Goal: Information Seeking & Learning: Learn about a topic

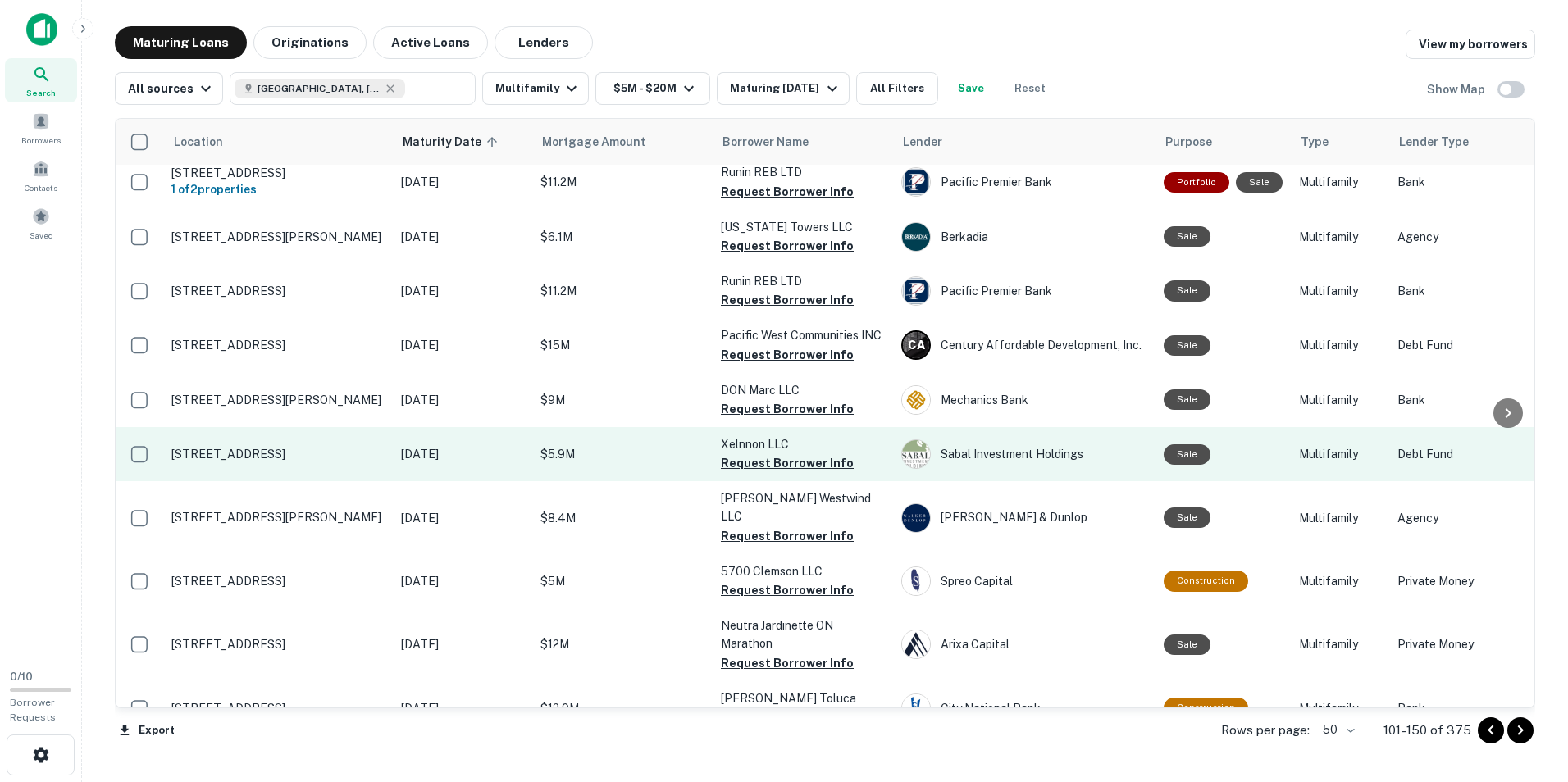
scroll to position [102, 0]
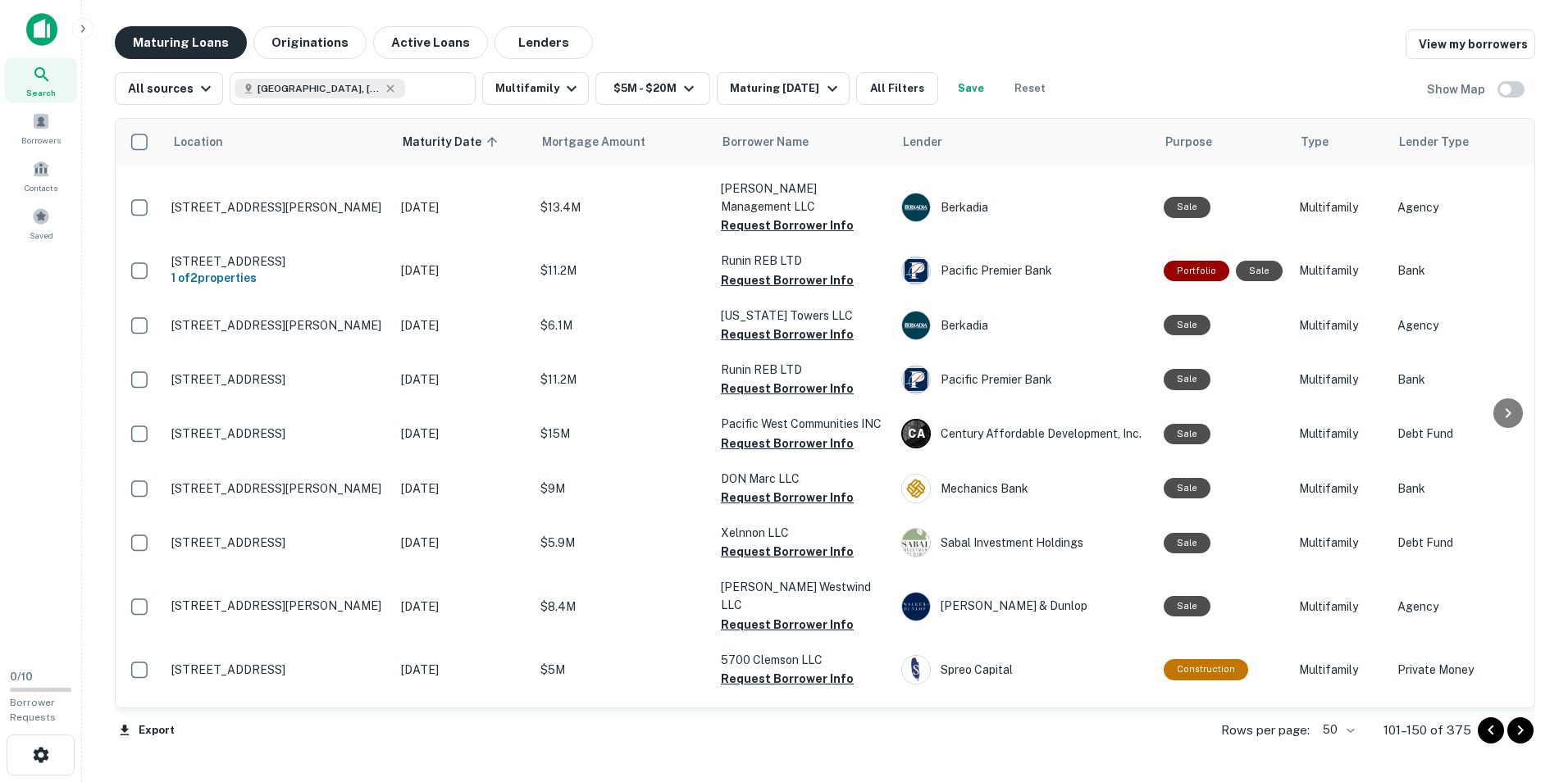
click at [219, 40] on button "Maturing Loans" at bounding box center [181, 43] width 132 height 33
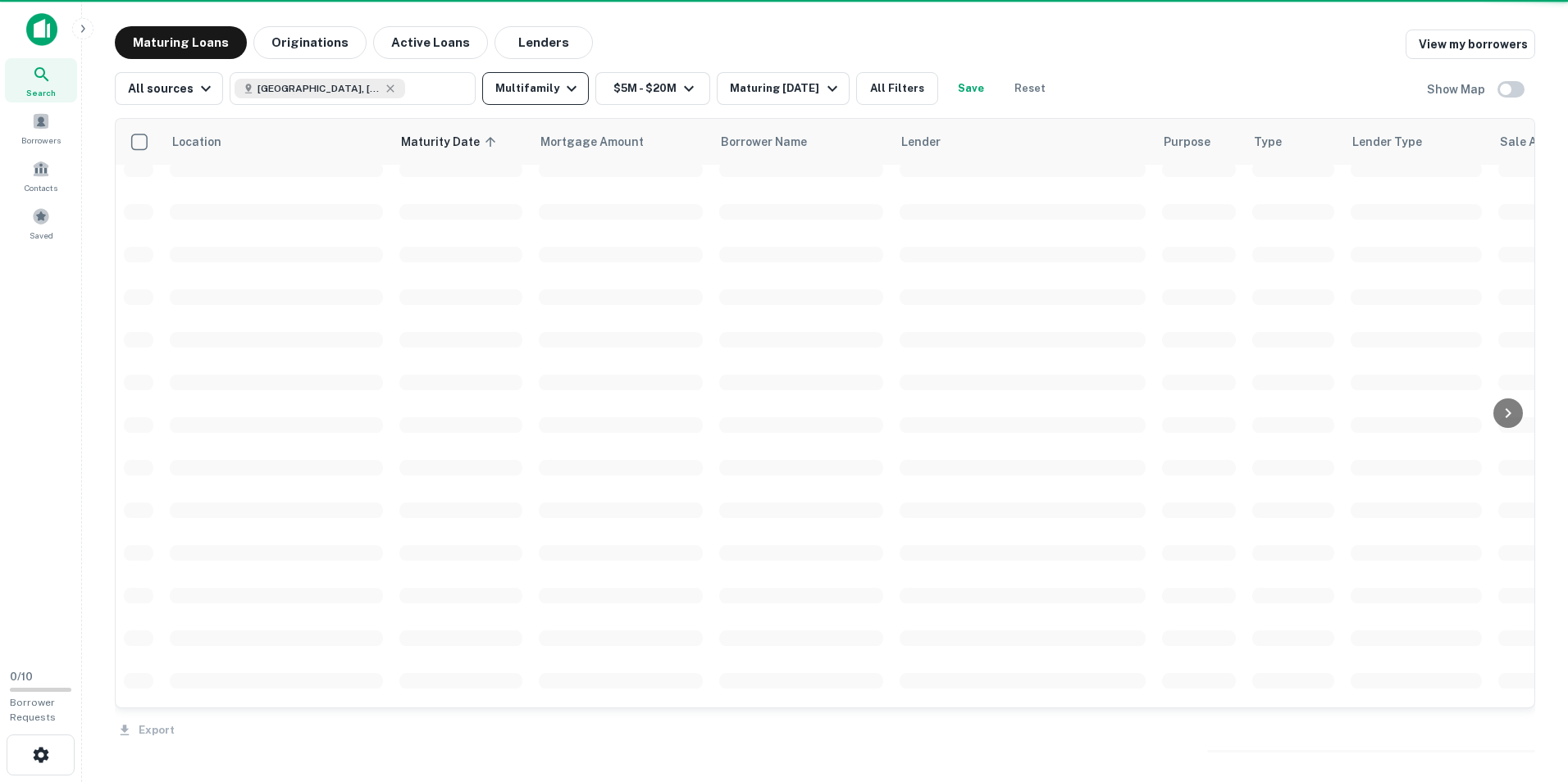
click at [525, 76] on button "Multifamily" at bounding box center [535, 89] width 107 height 33
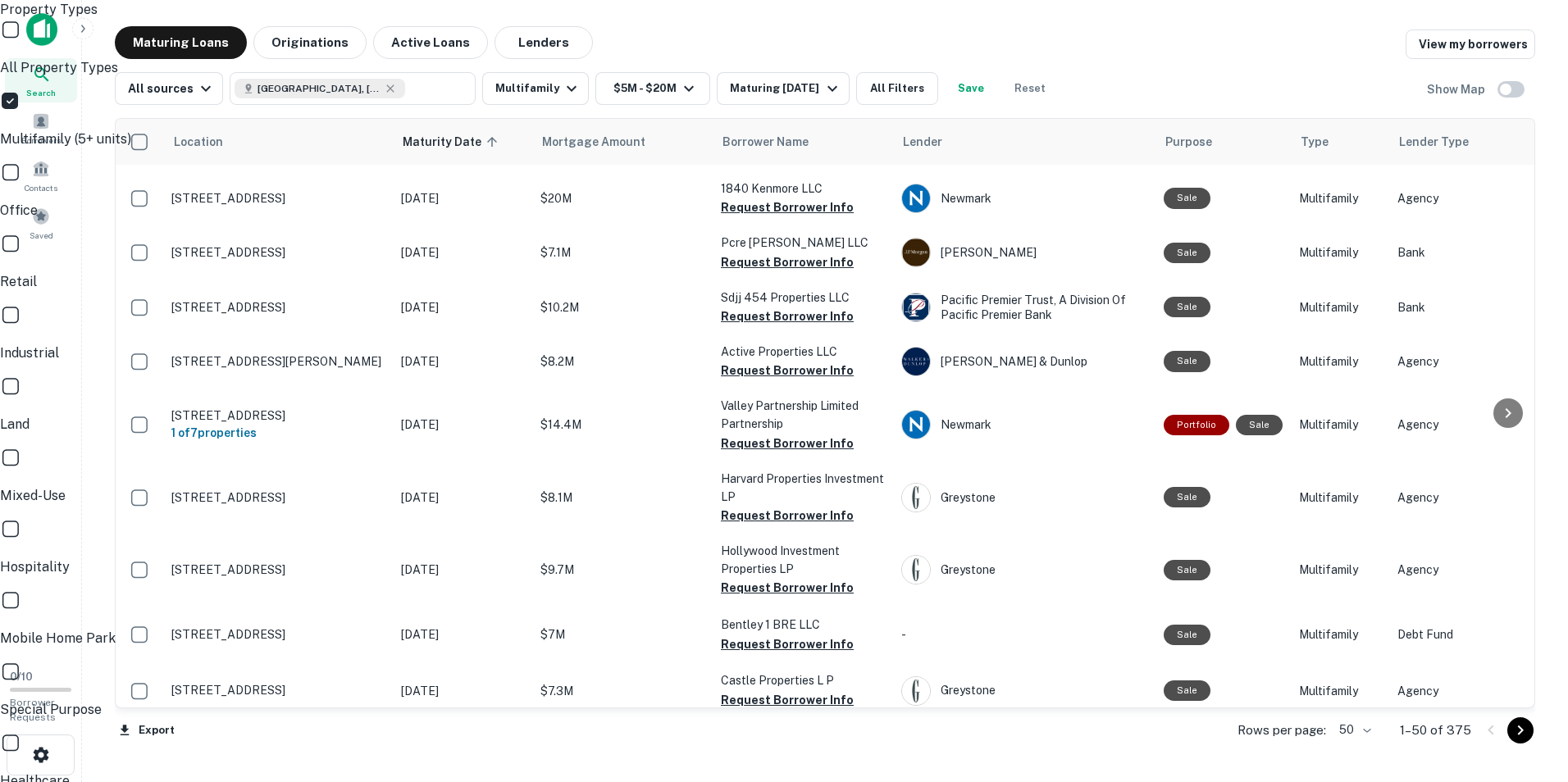
click at [500, 273] on p "Retail" at bounding box center [784, 282] width 1568 height 20
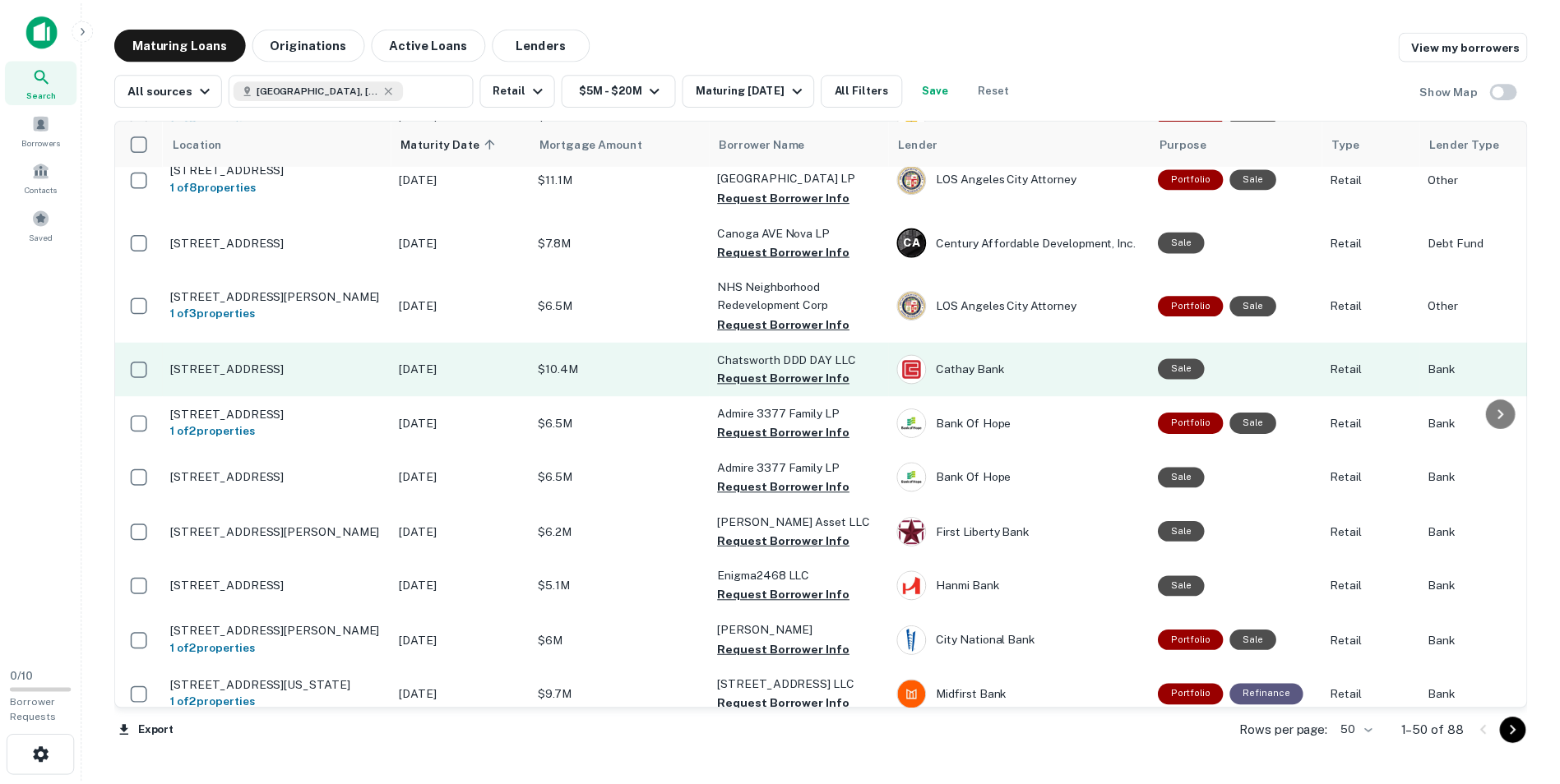
scroll to position [1479, 0]
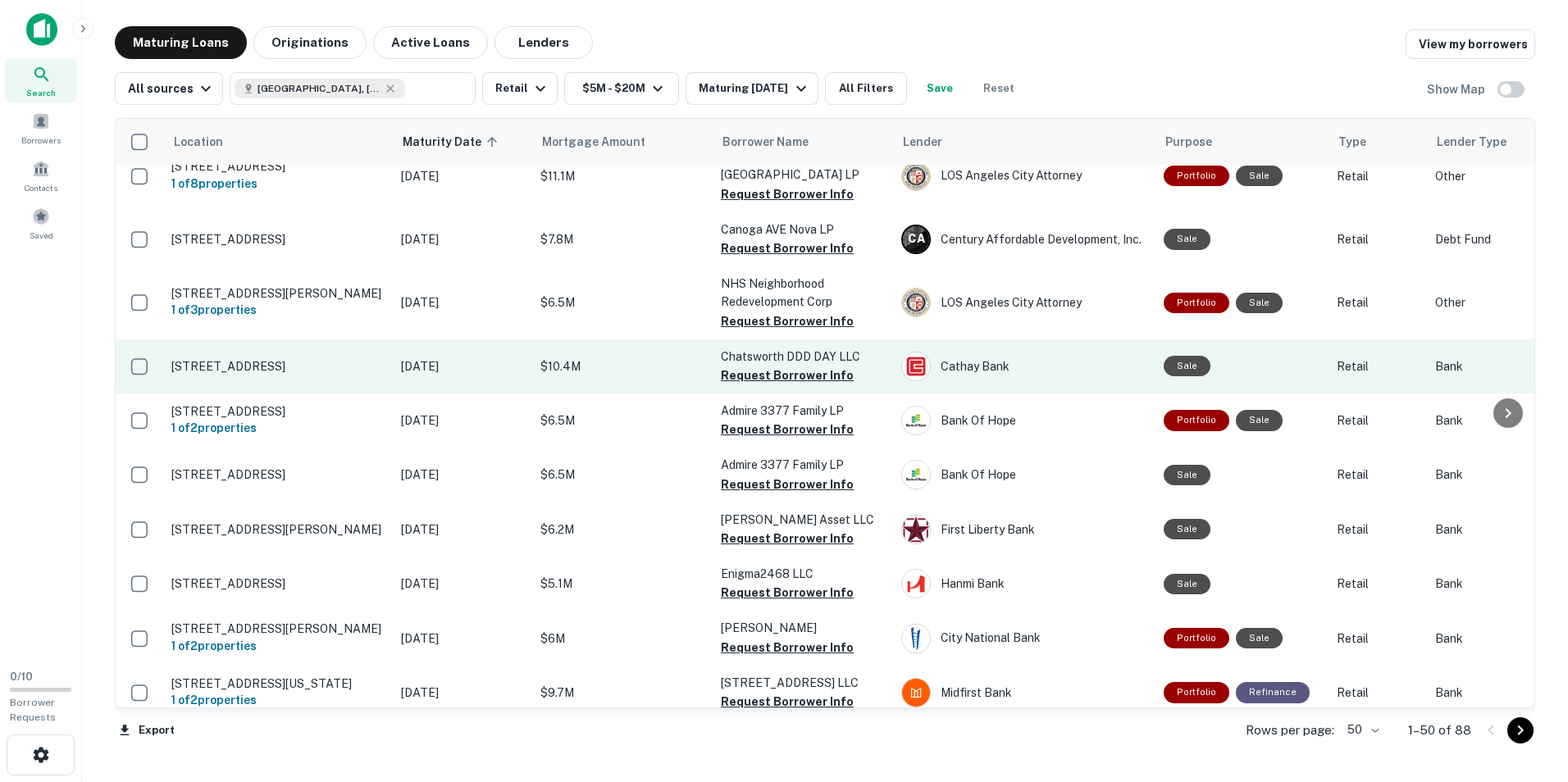
drag, startPoint x: 242, startPoint y: 413, endPoint x: 240, endPoint y: 359, distance: 54.0
click at [240, 359] on p "[STREET_ADDRESS]" at bounding box center [278, 366] width 214 height 15
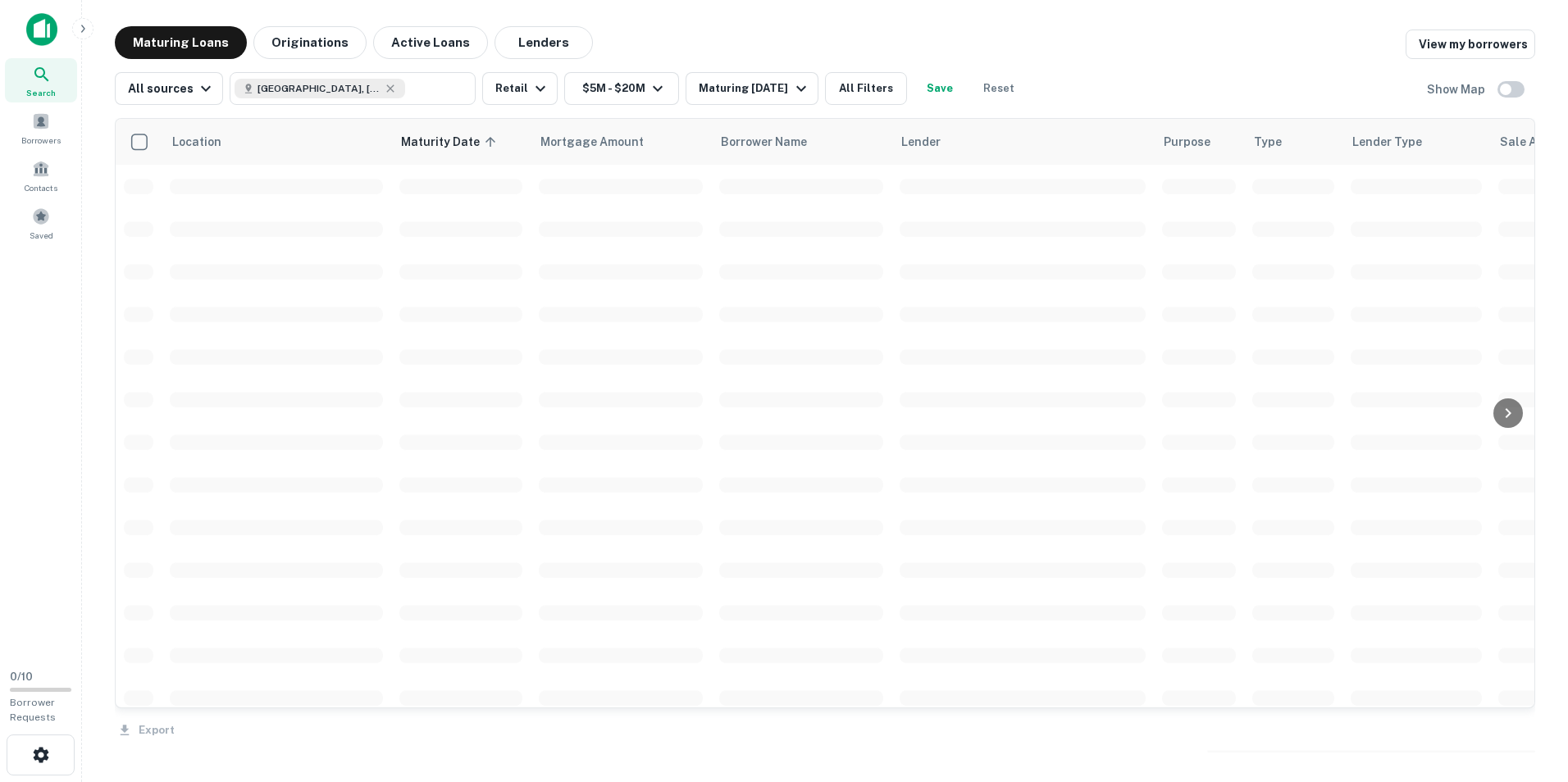
scroll to position [1475, 0]
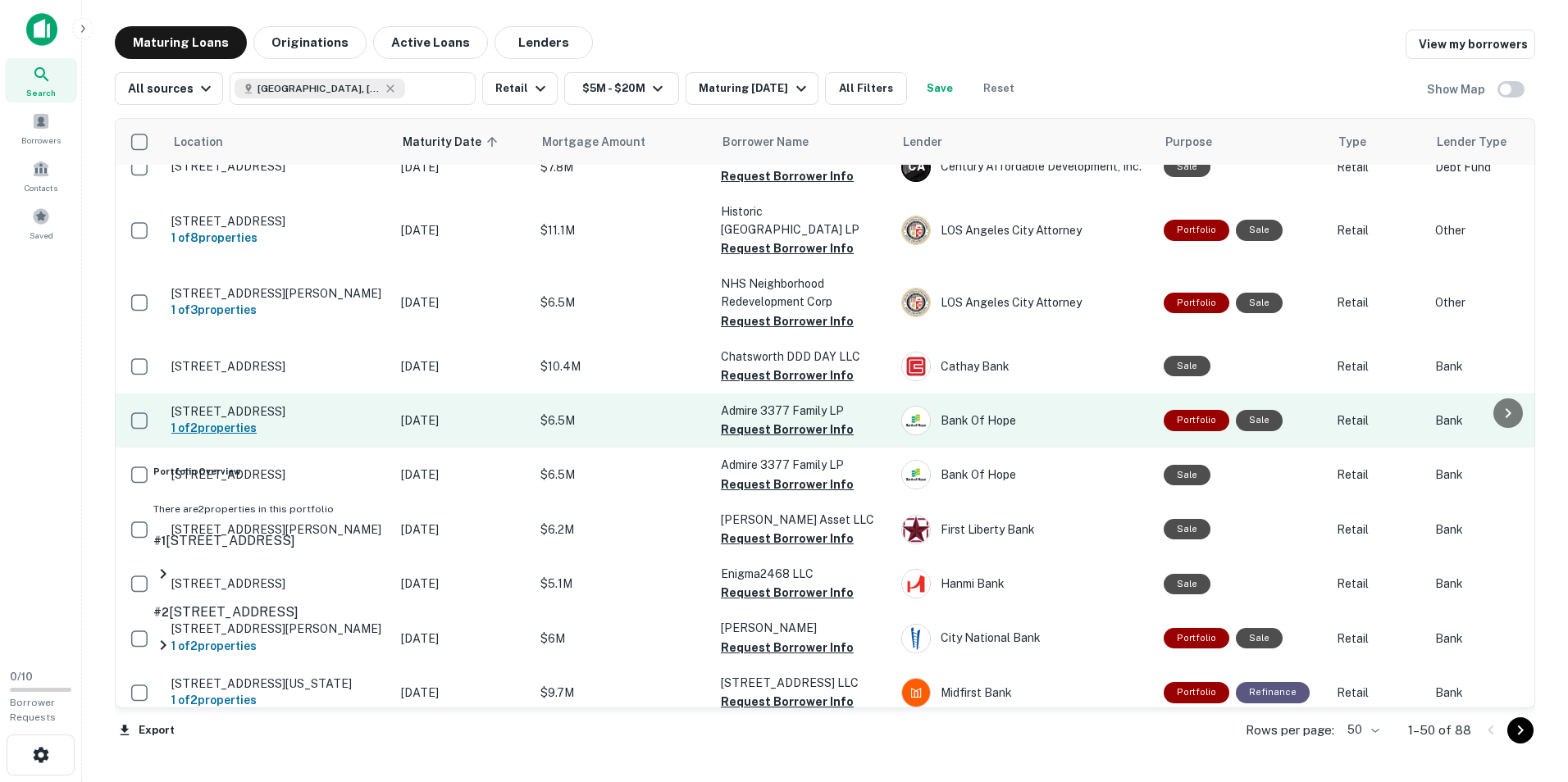
click at [210, 435] on h6 "1 of 2 properties" at bounding box center [278, 428] width 214 height 18
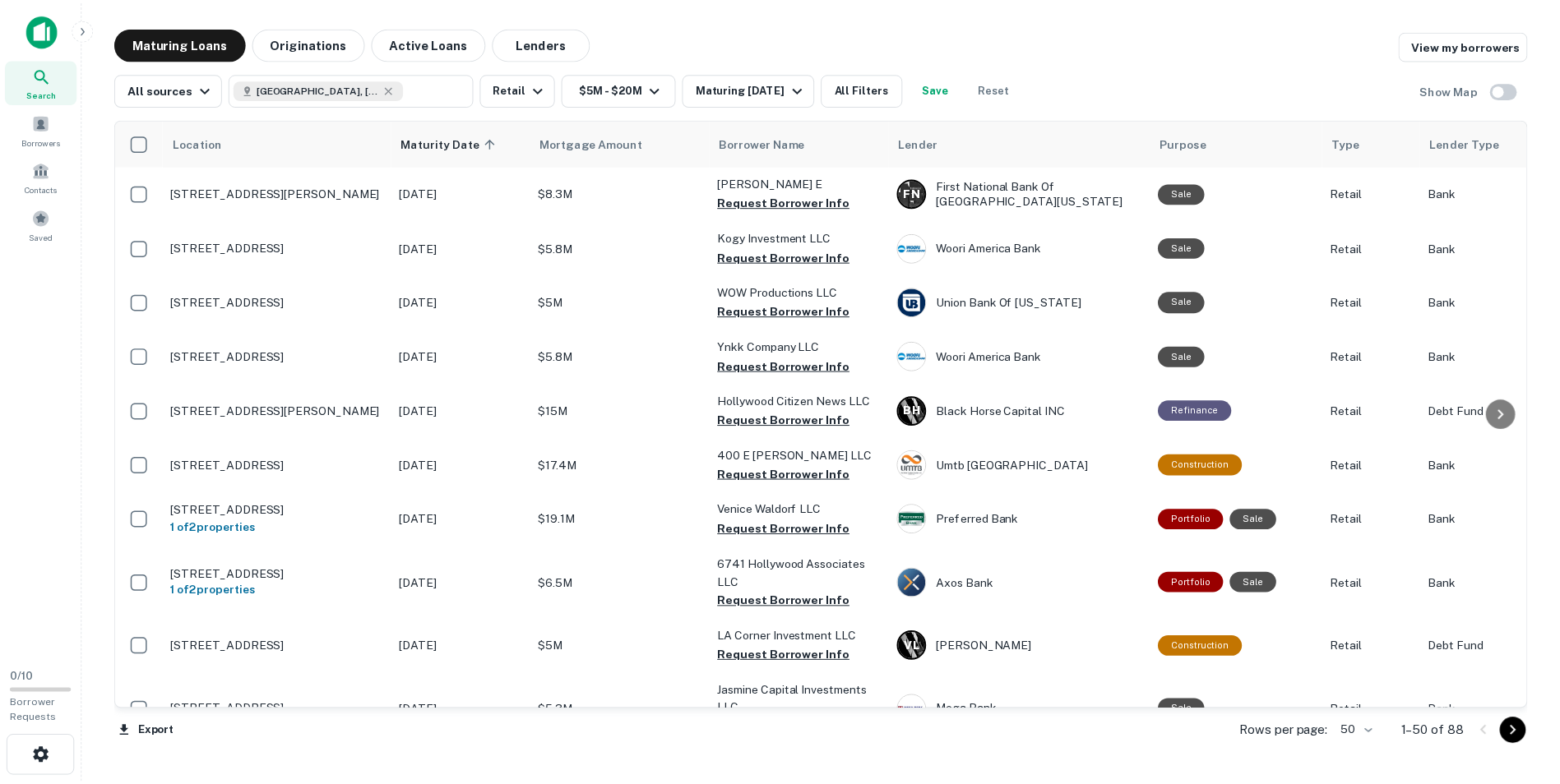
scroll to position [1479, 0]
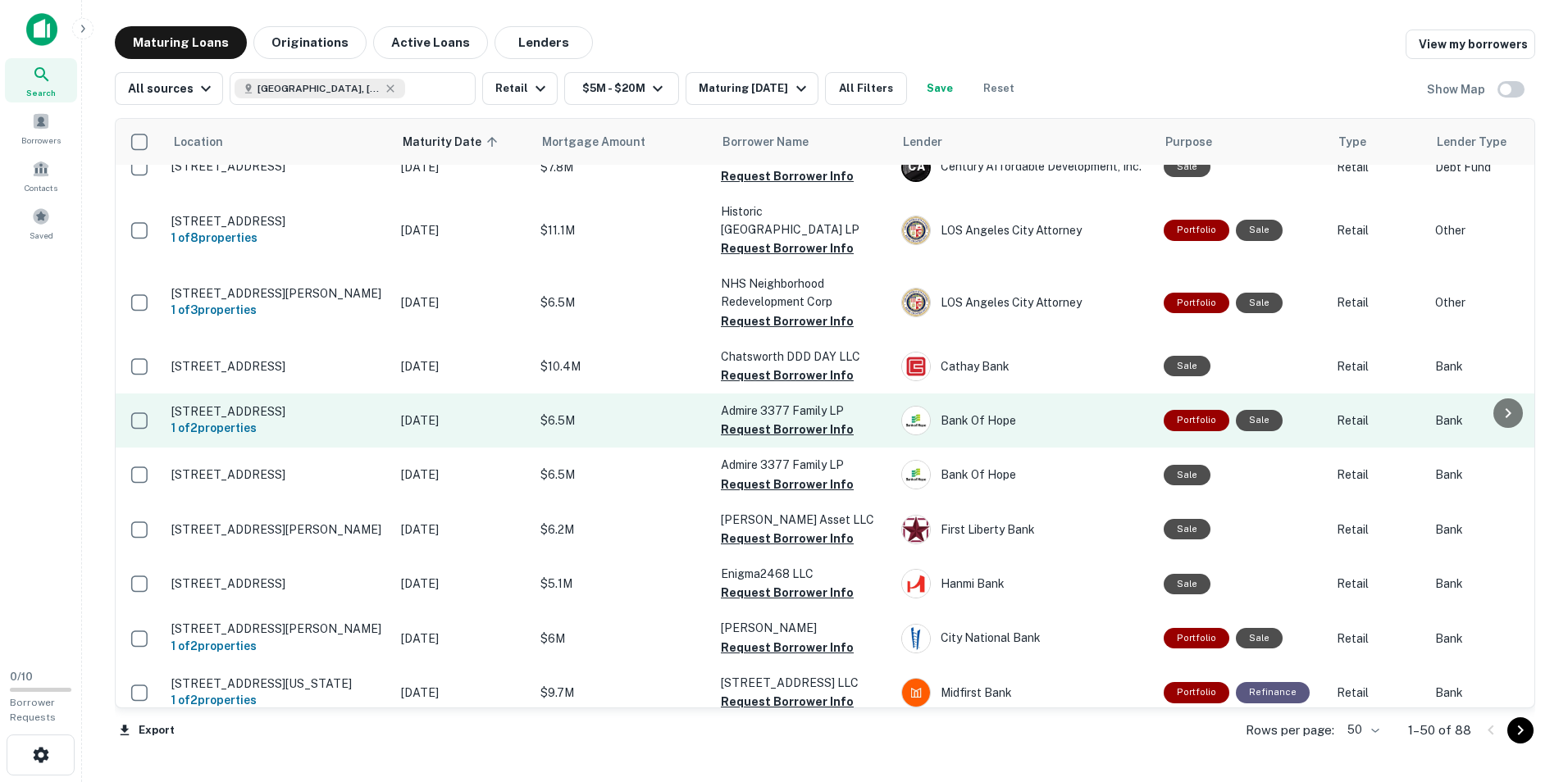
click at [376, 404] on p "[STREET_ADDRESS]" at bounding box center [278, 411] width 214 height 15
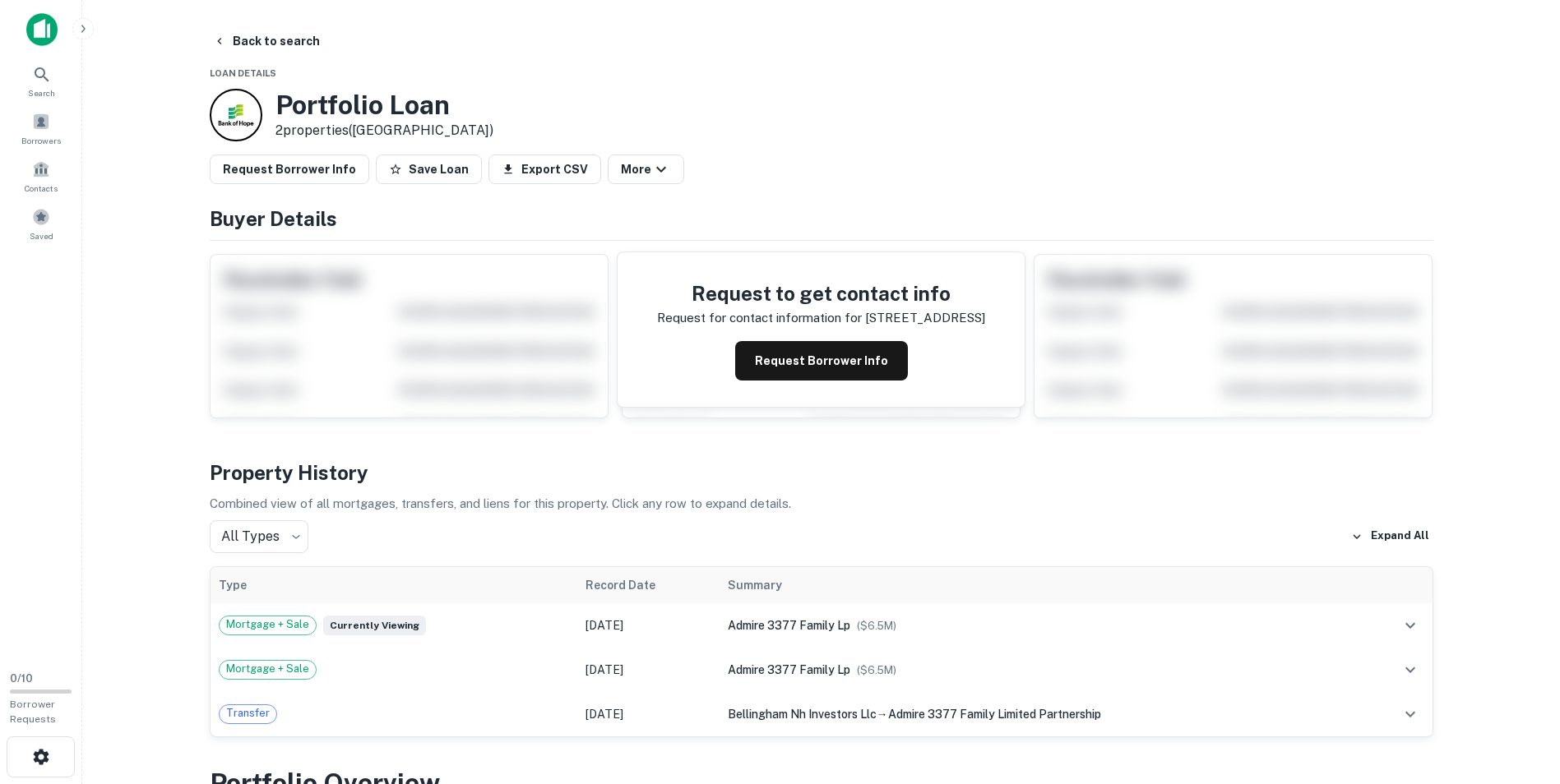
click at [466, 372] on div "Request to get contact info Request for contact information for [STREET_ADDRESS…" at bounding box center [821, 330] width 1223 height 178
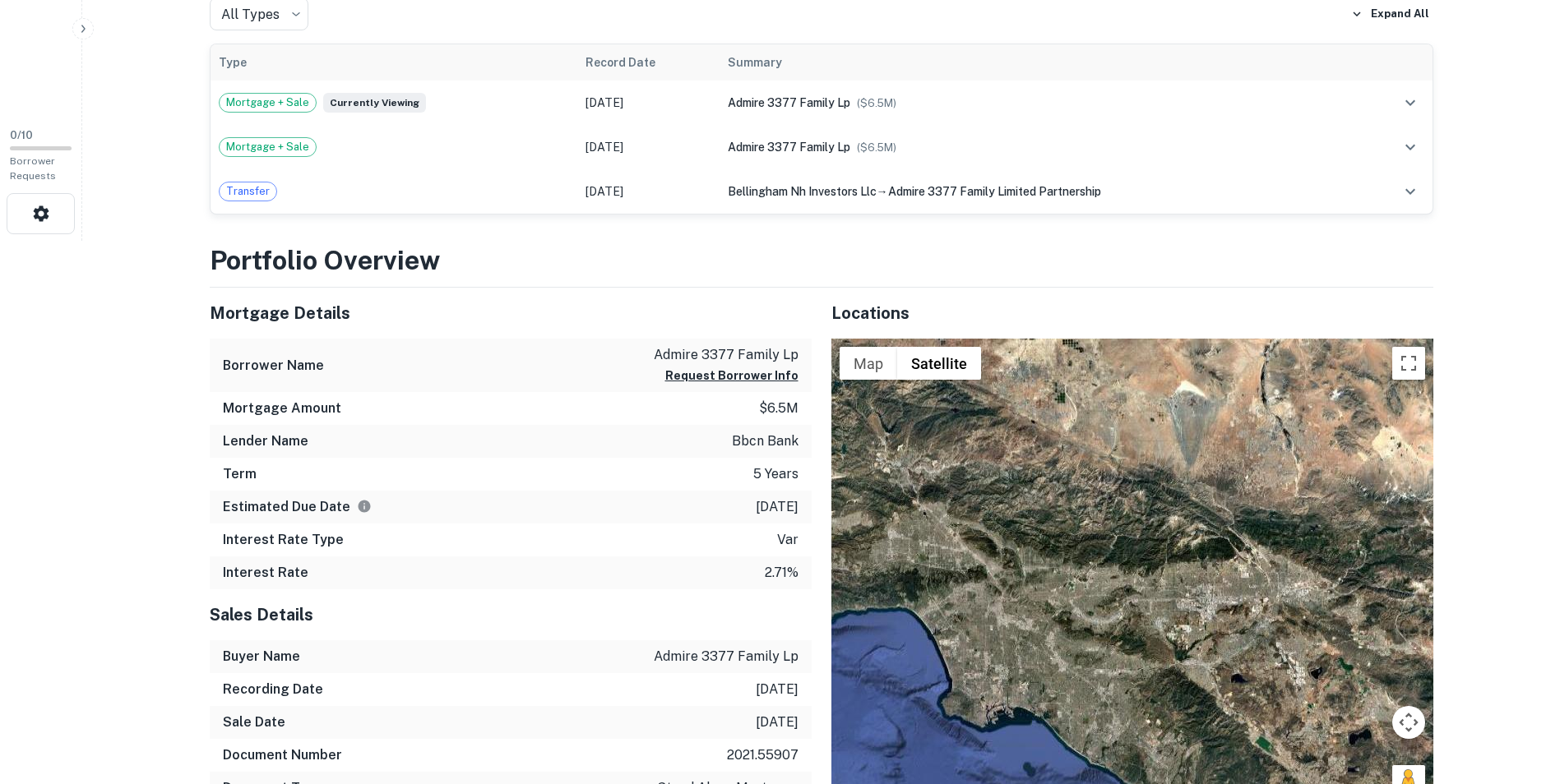
scroll to position [575, 0]
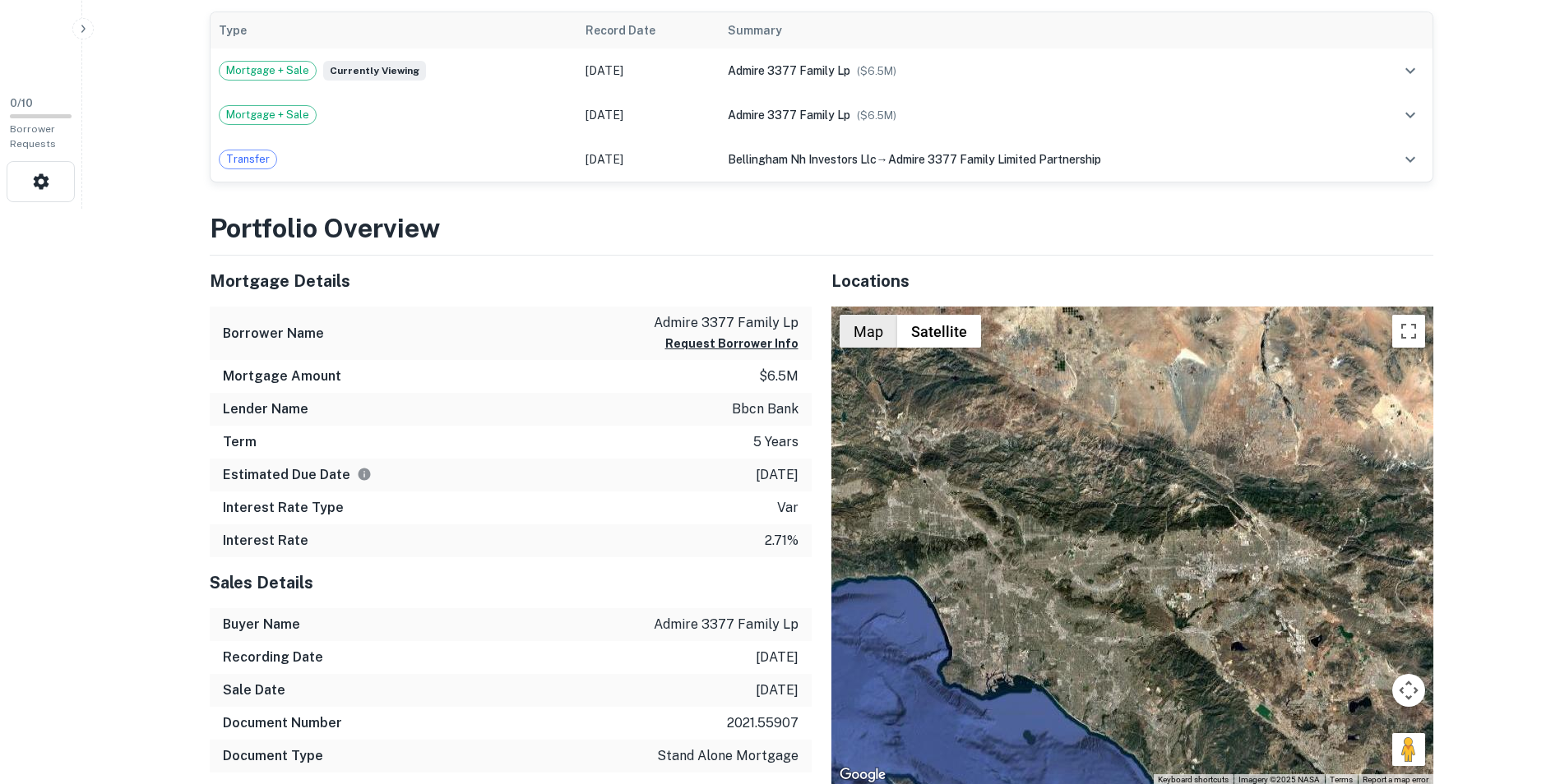
click at [869, 315] on button "Map" at bounding box center [868, 332] width 57 height 33
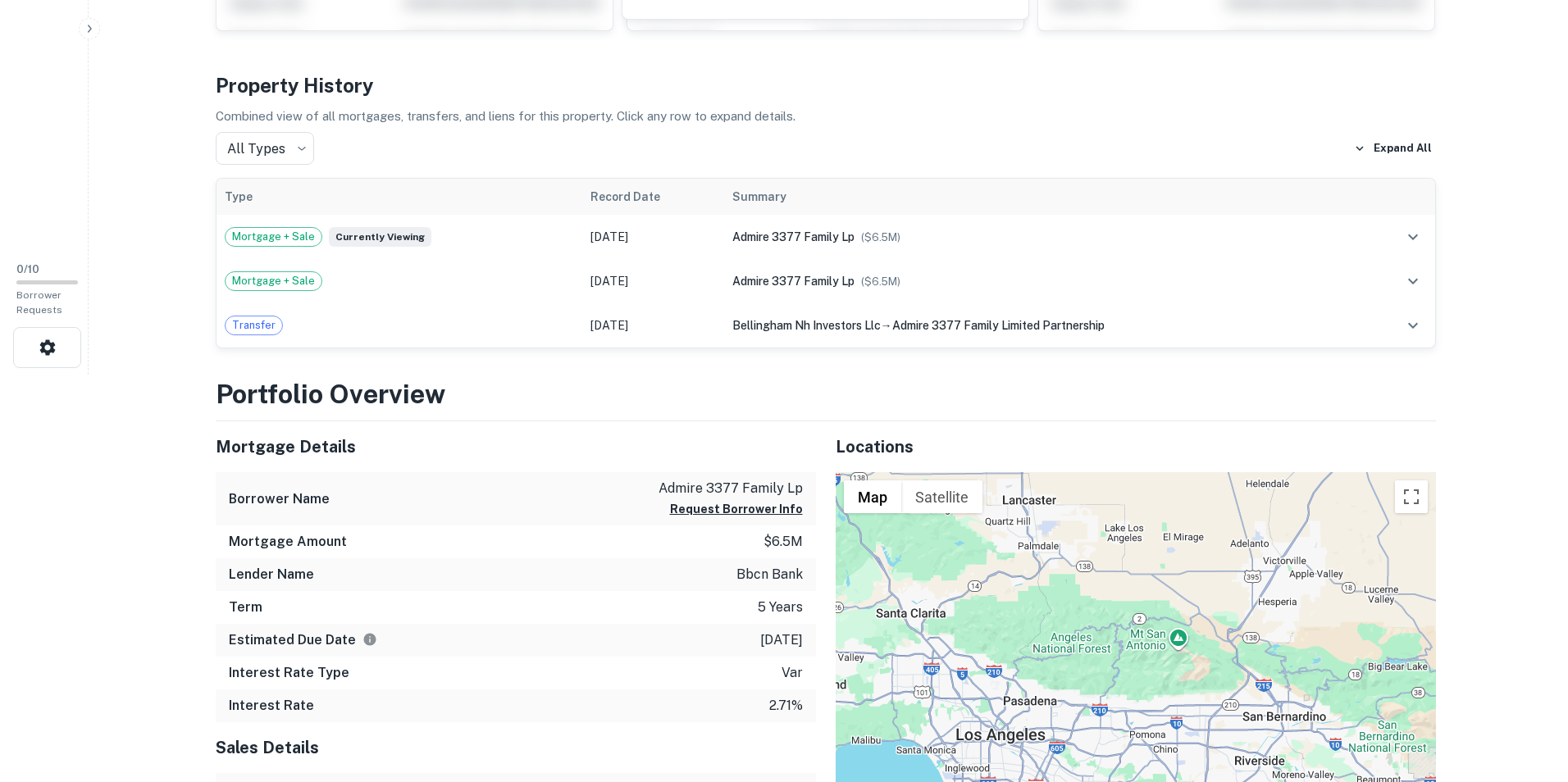
scroll to position [0, 0]
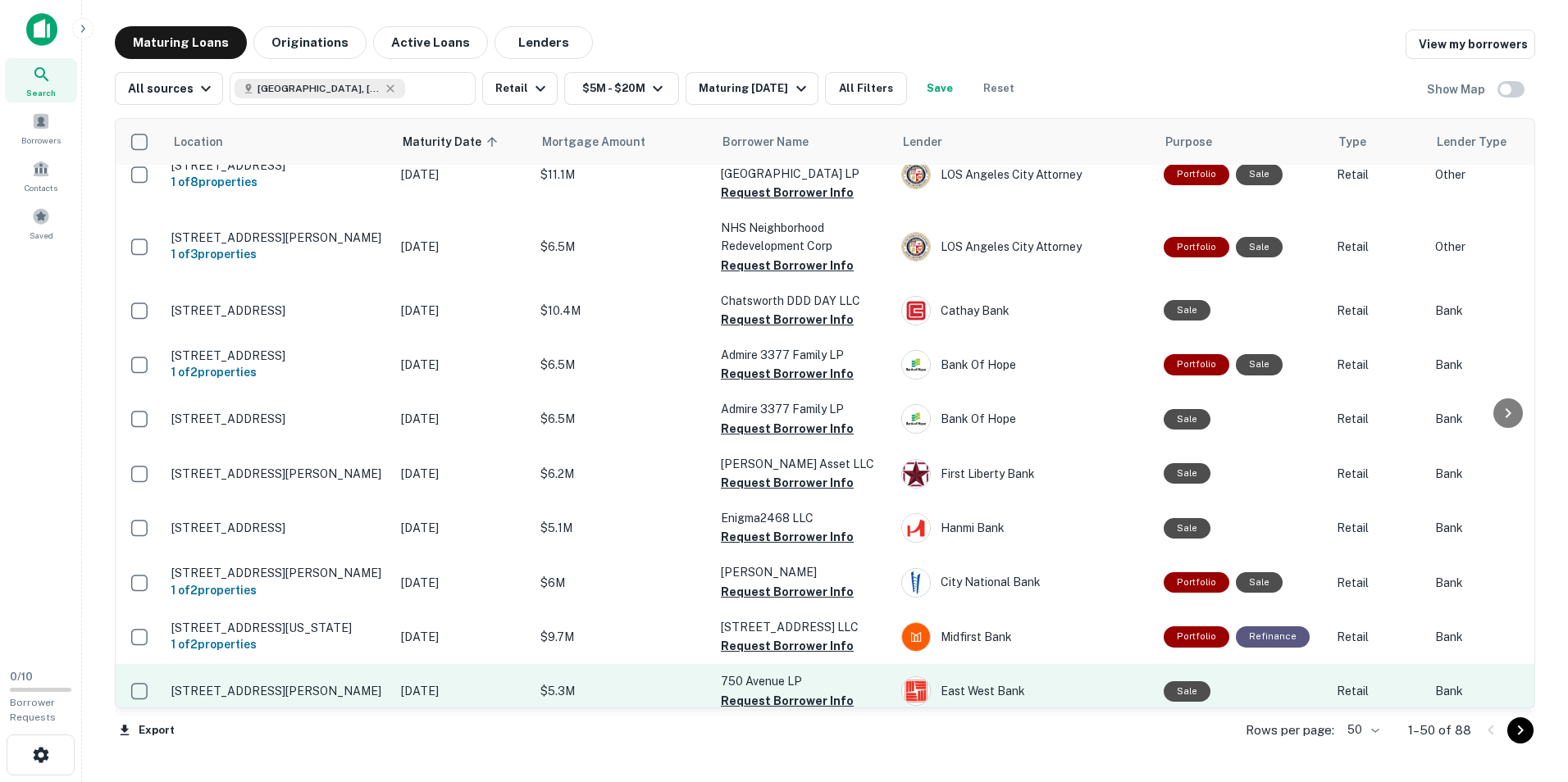
scroll to position [1394, 0]
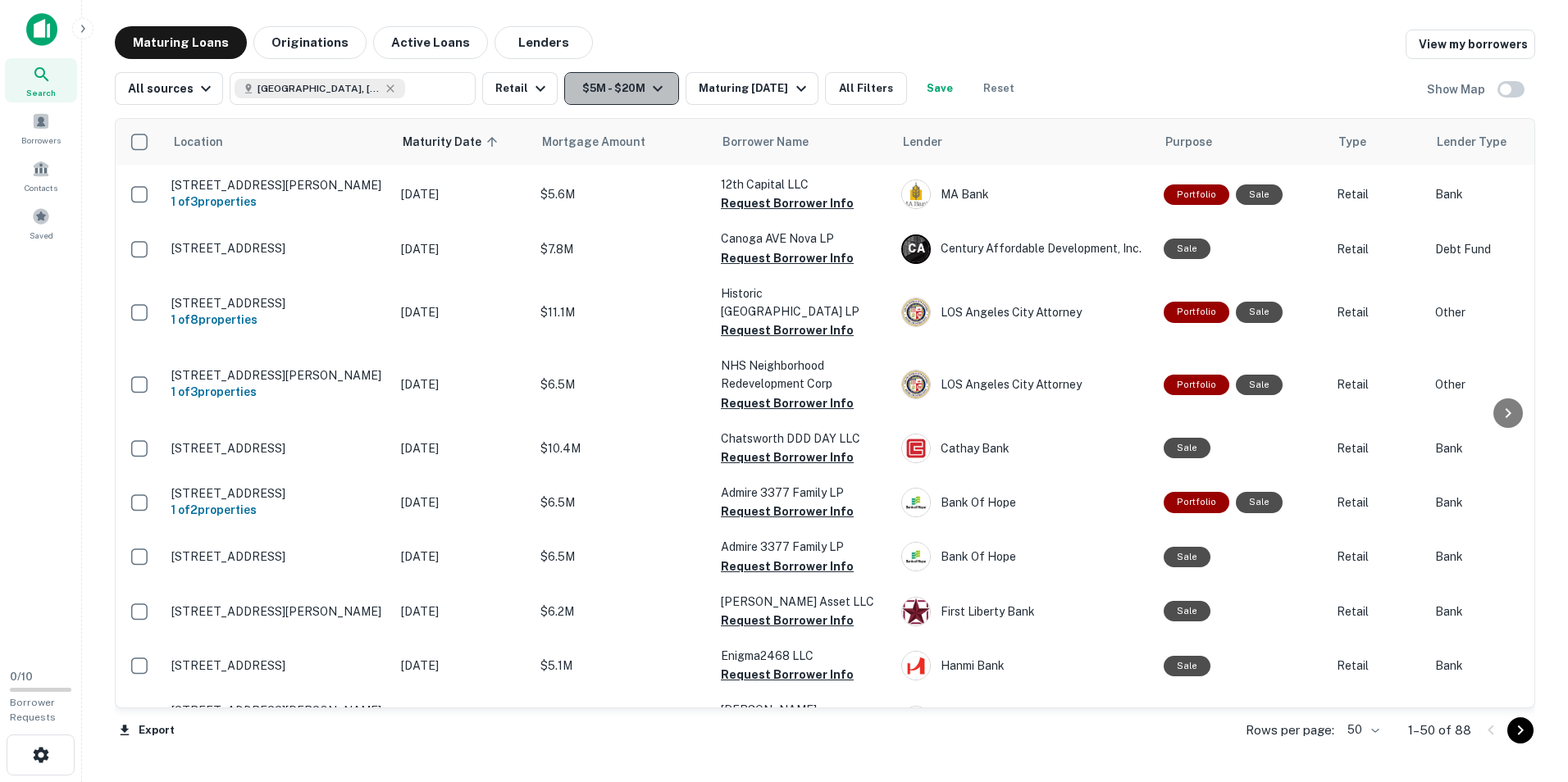
click at [628, 87] on button "$5M - $20M" at bounding box center [622, 89] width 115 height 33
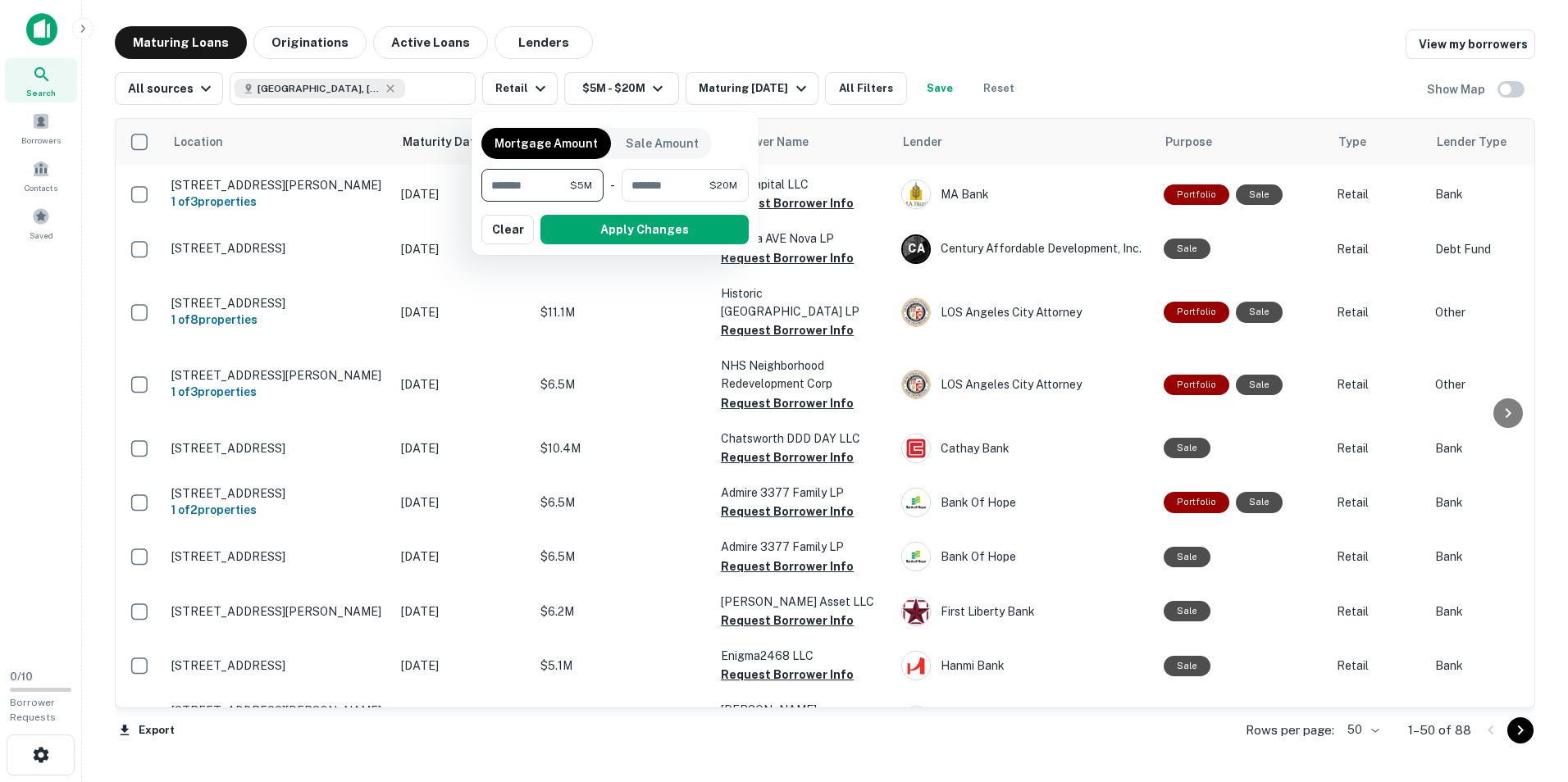
click at [503, 185] on input "*******" at bounding box center [525, 186] width 89 height 33
type input "*******"
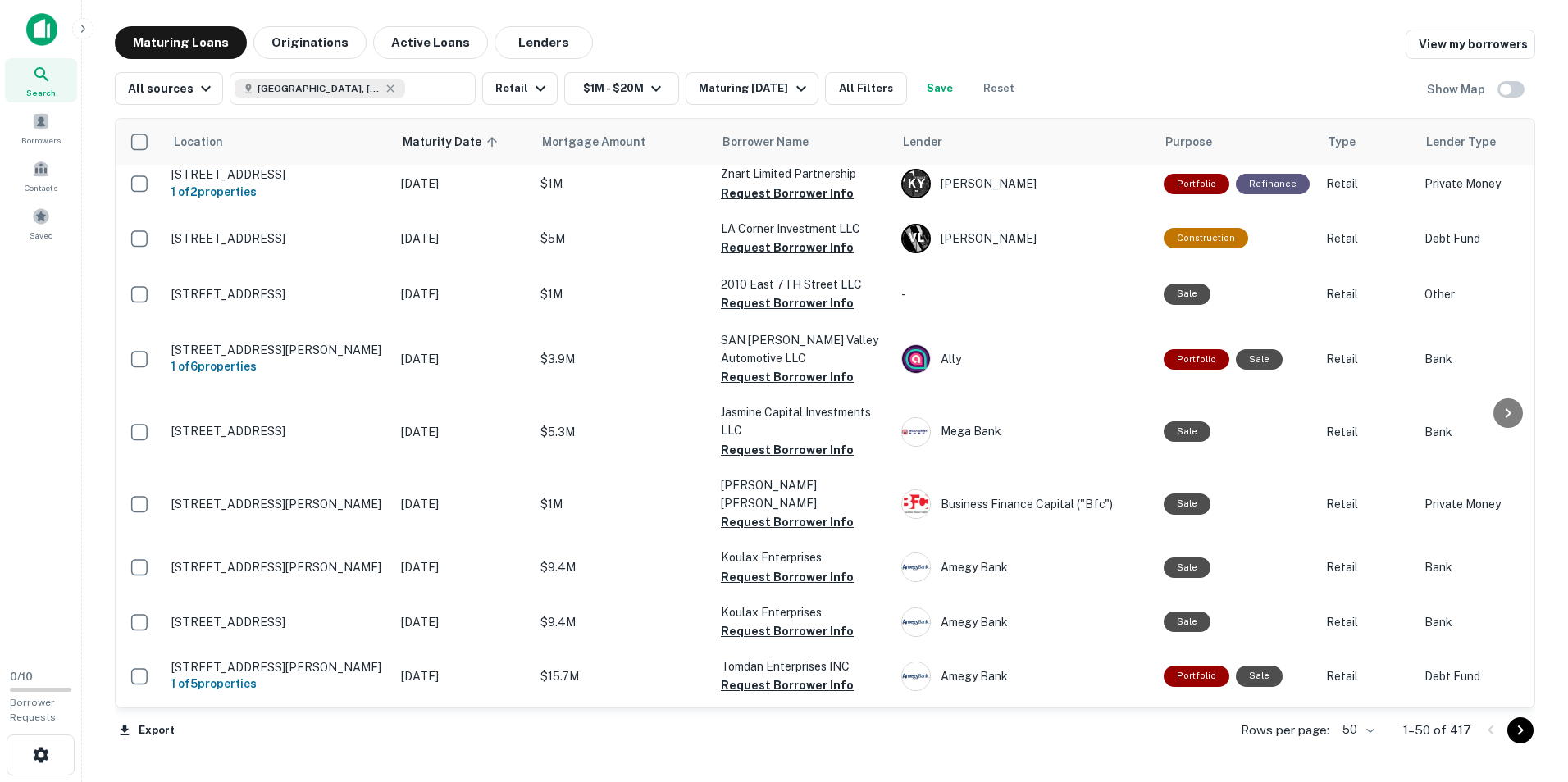
scroll to position [2360, 0]
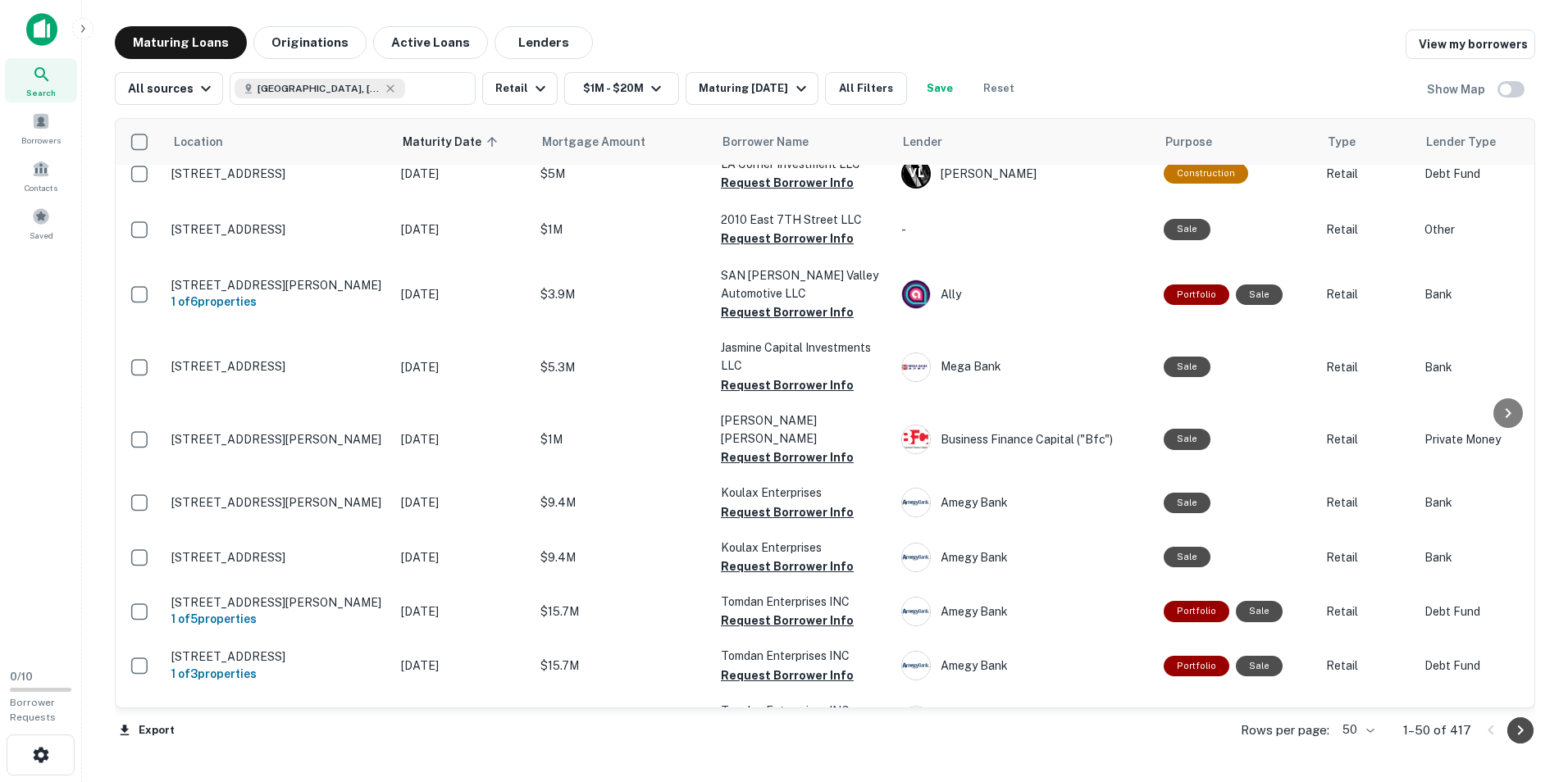
click at [1519, 733] on icon "Go to next page" at bounding box center [1520, 730] width 6 height 10
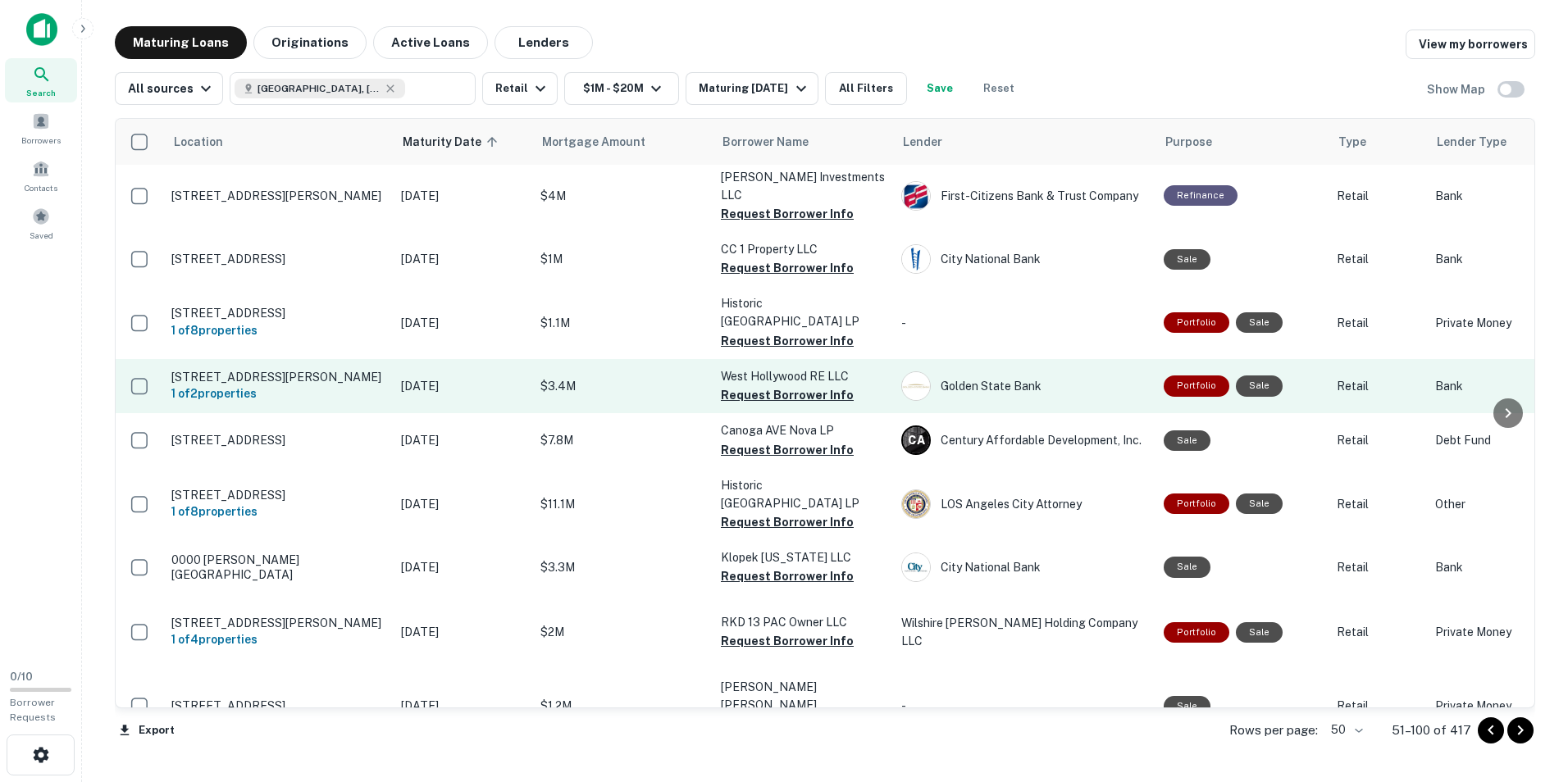
scroll to position [2352, 0]
